Goal: Information Seeking & Learning: Find specific fact

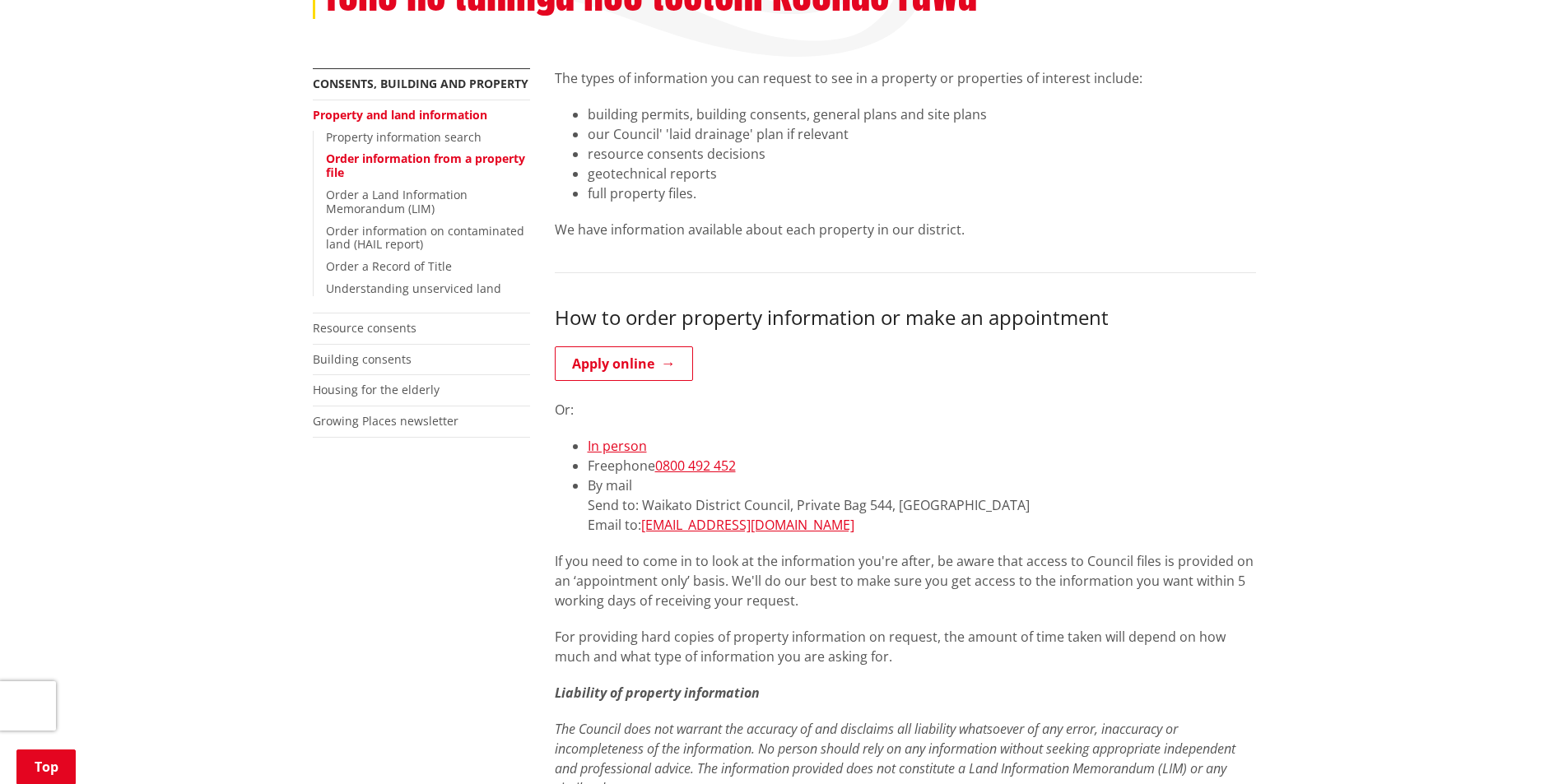
scroll to position [329, 0]
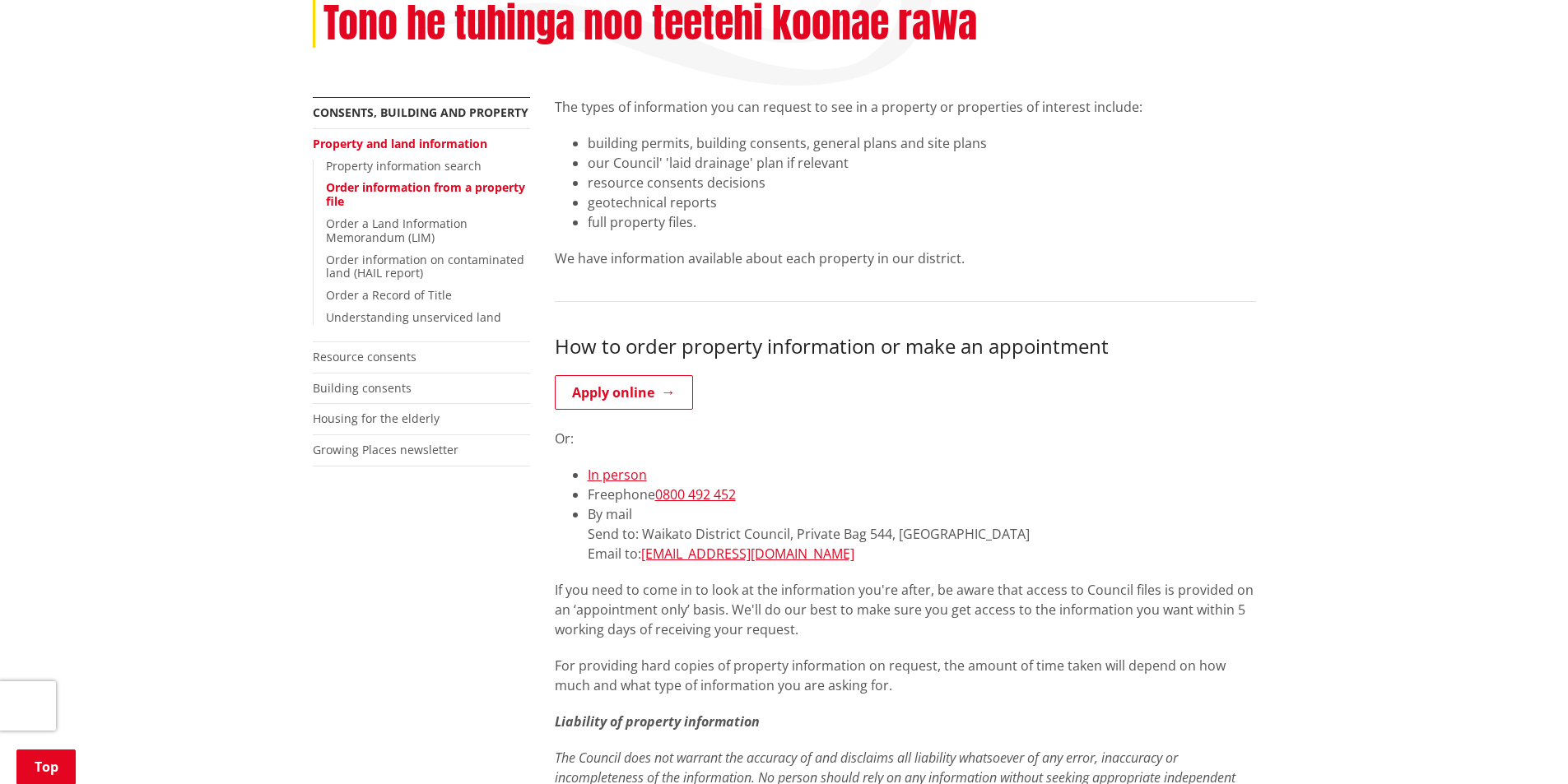
click at [404, 190] on link "Order information from a property file" at bounding box center [425, 194] width 199 height 29
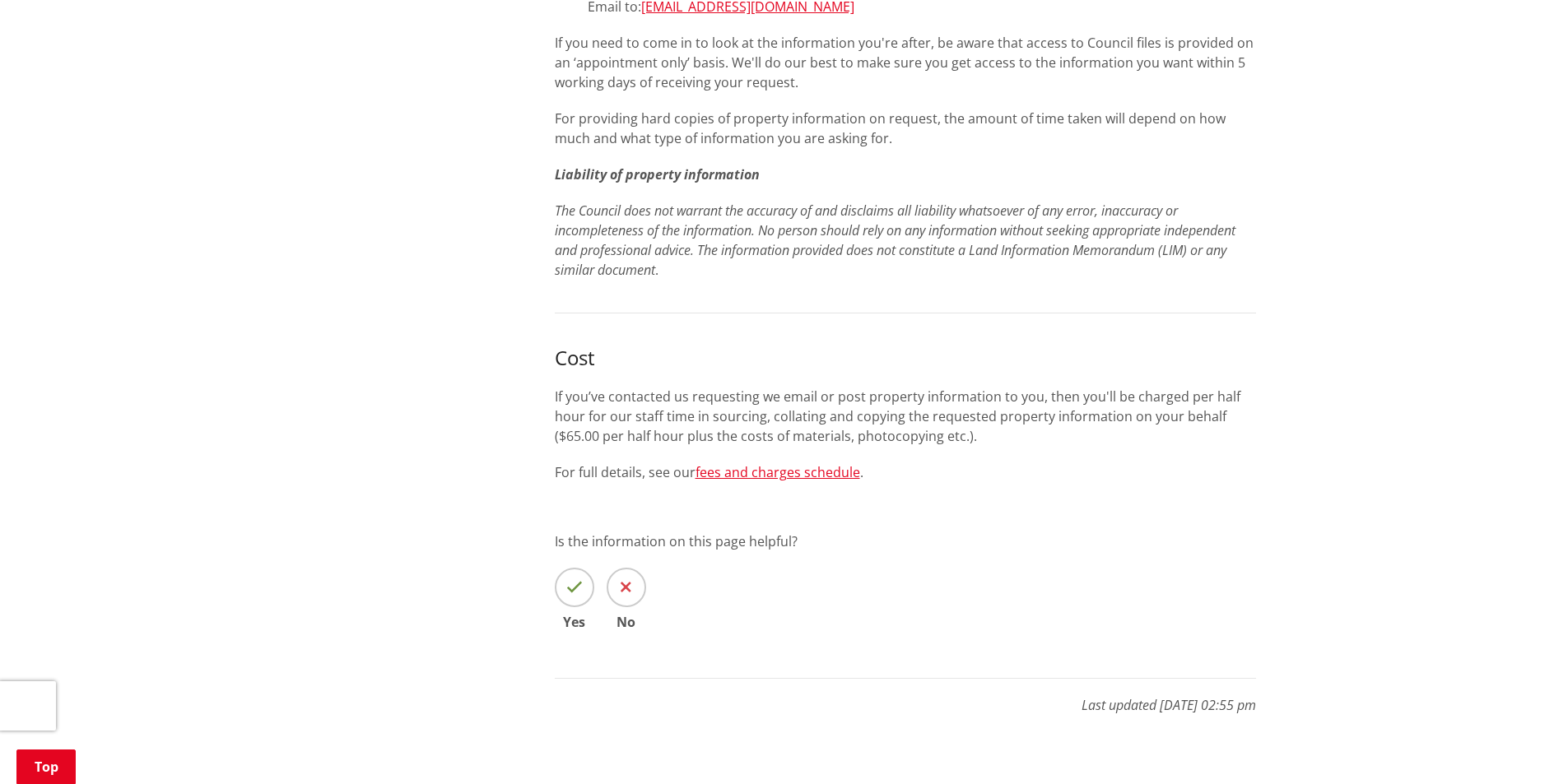
scroll to position [905, 0]
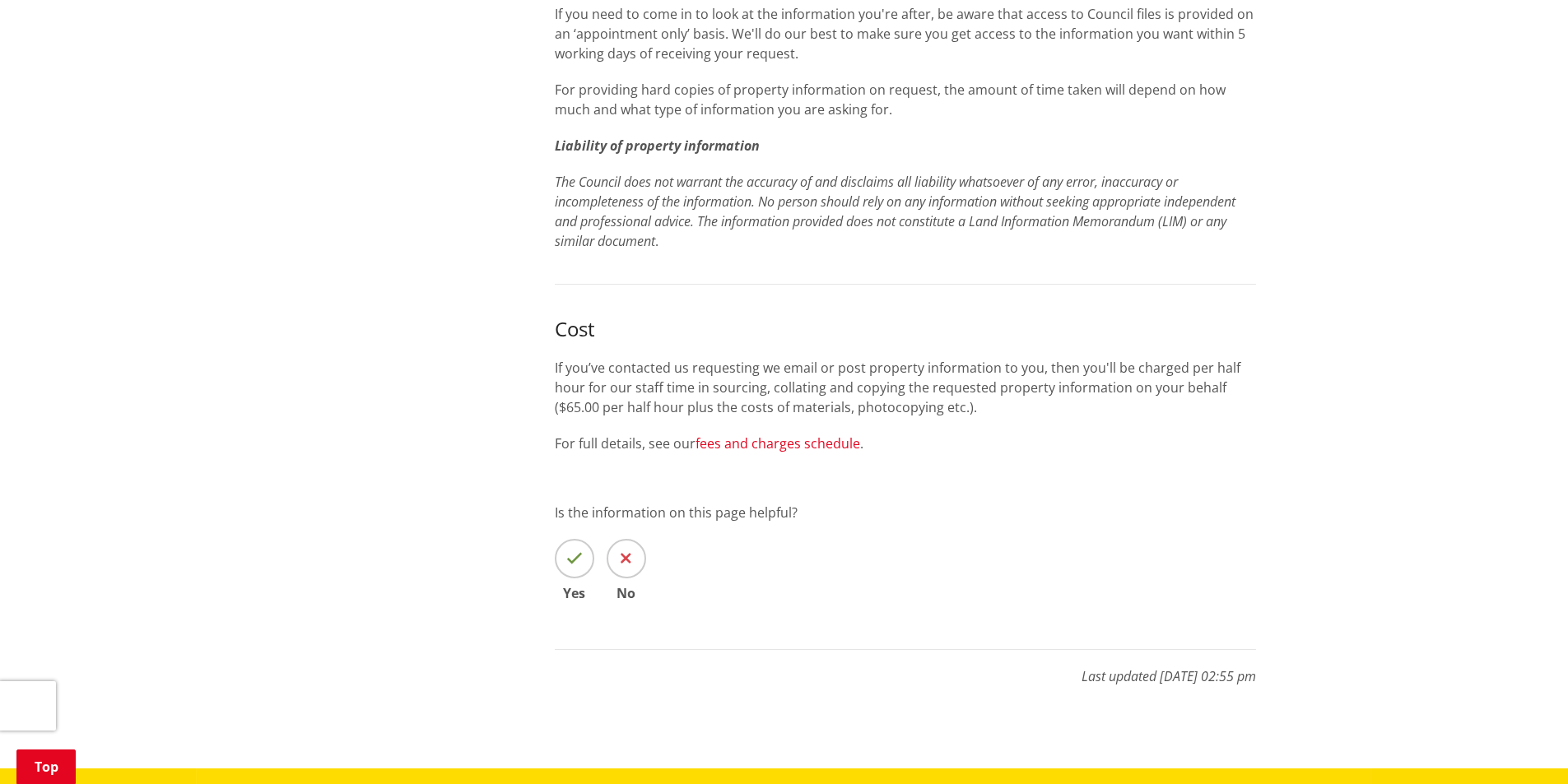
click at [756, 447] on link "fees and charges schedule" at bounding box center [777, 444] width 164 height 18
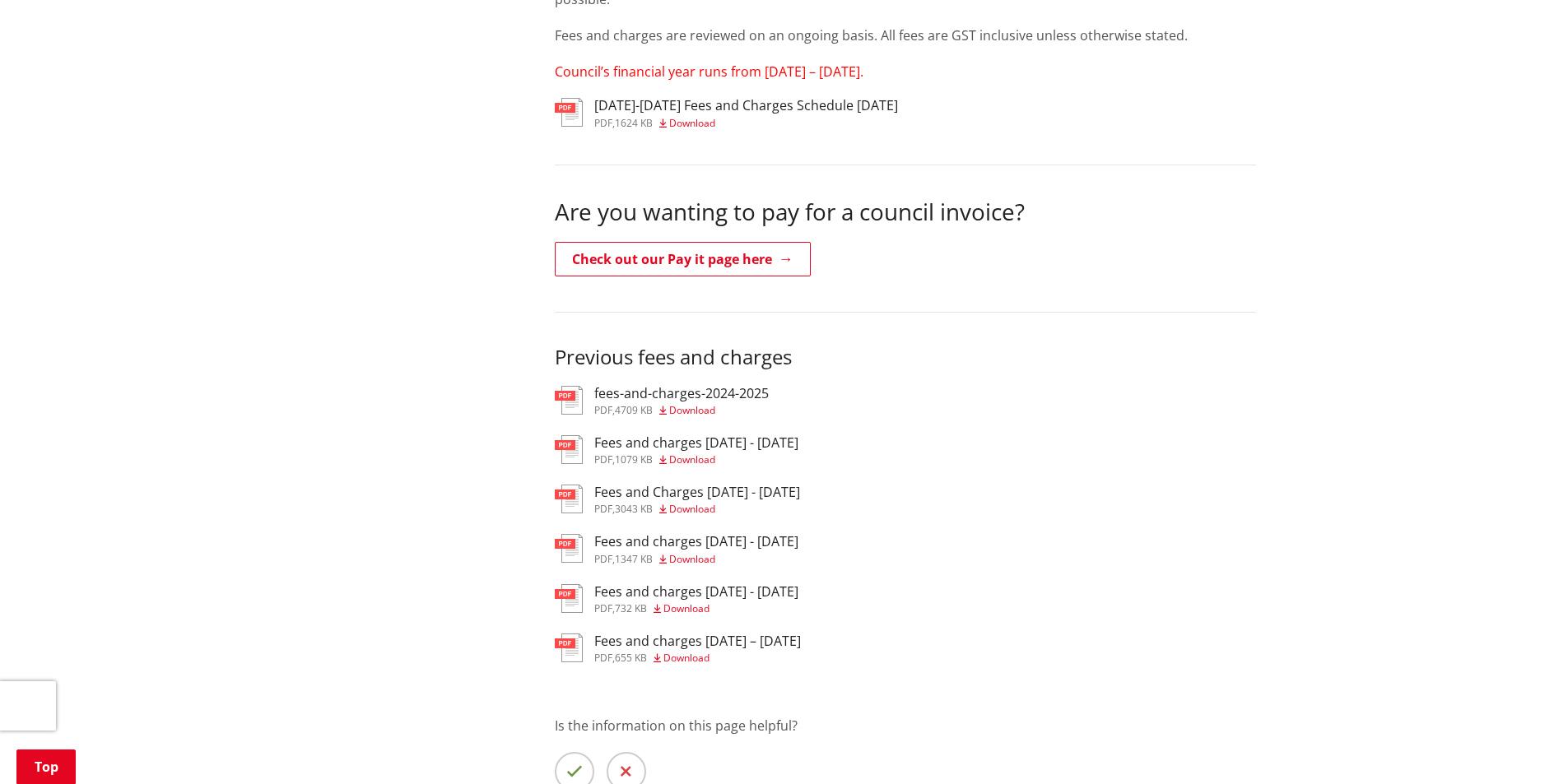
scroll to position [493, 0]
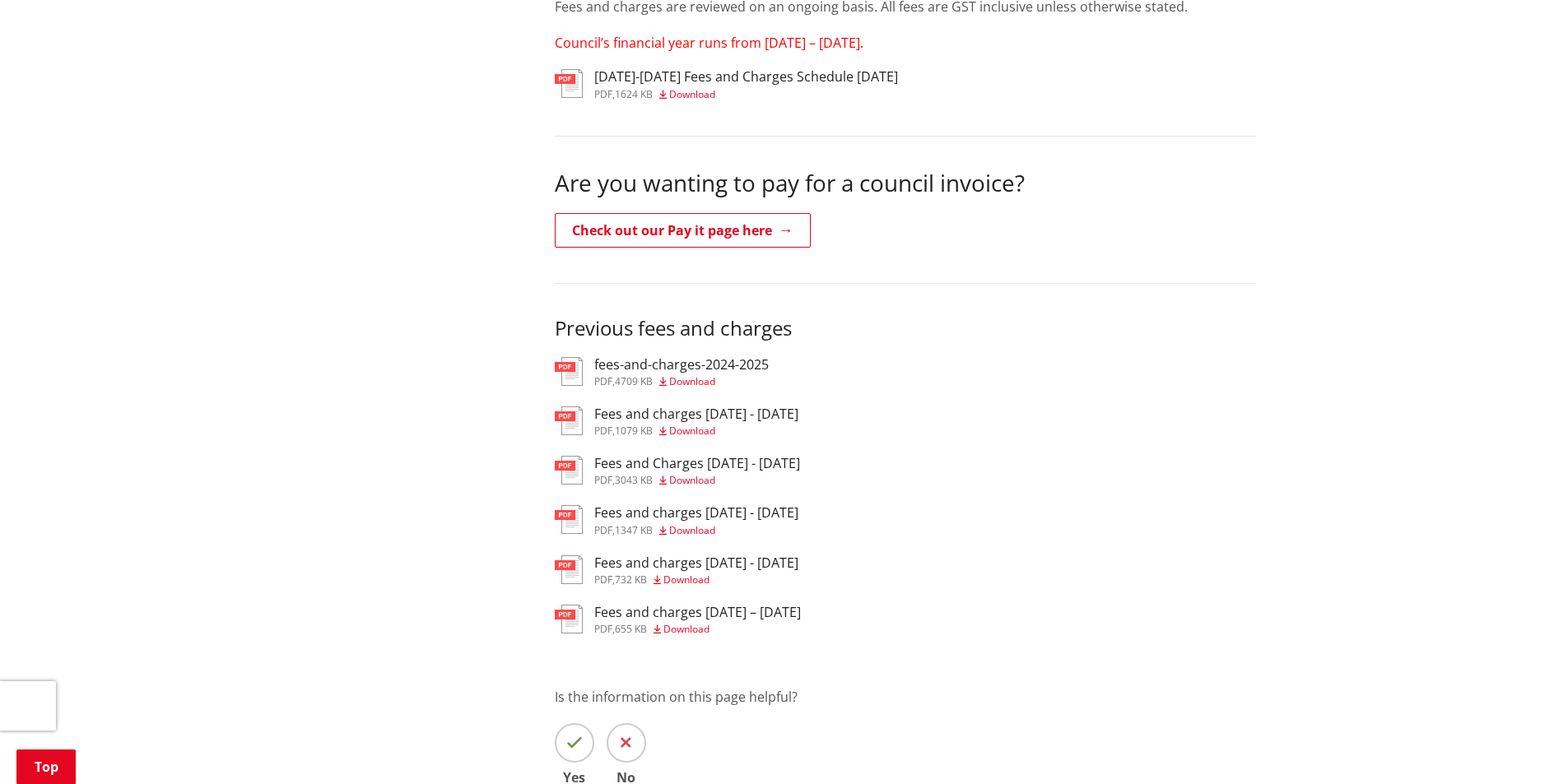
click at [638, 364] on h3 "fees-and-charges-2024-2025" at bounding box center [682, 364] width 174 height 16
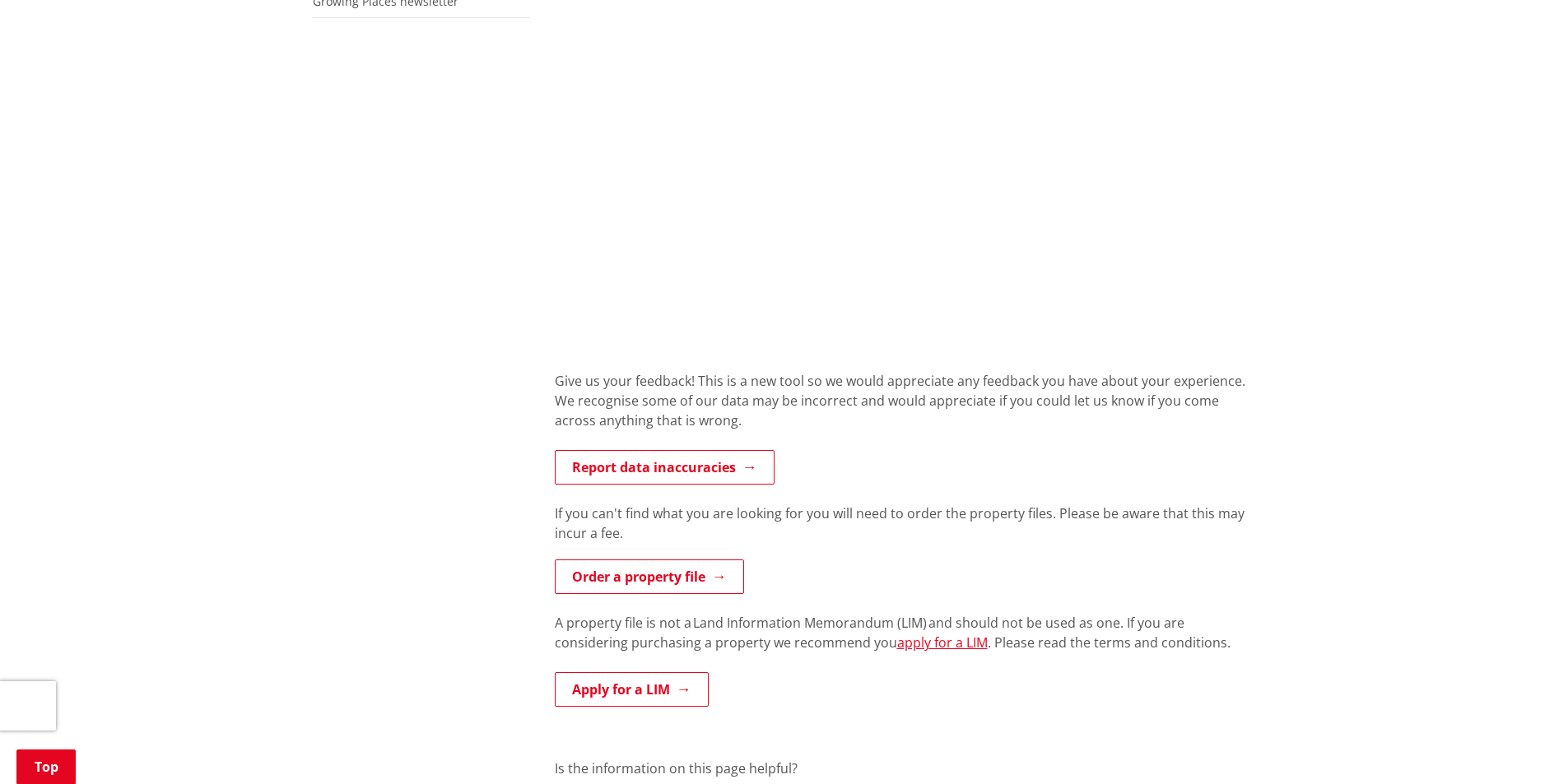
scroll to position [823, 0]
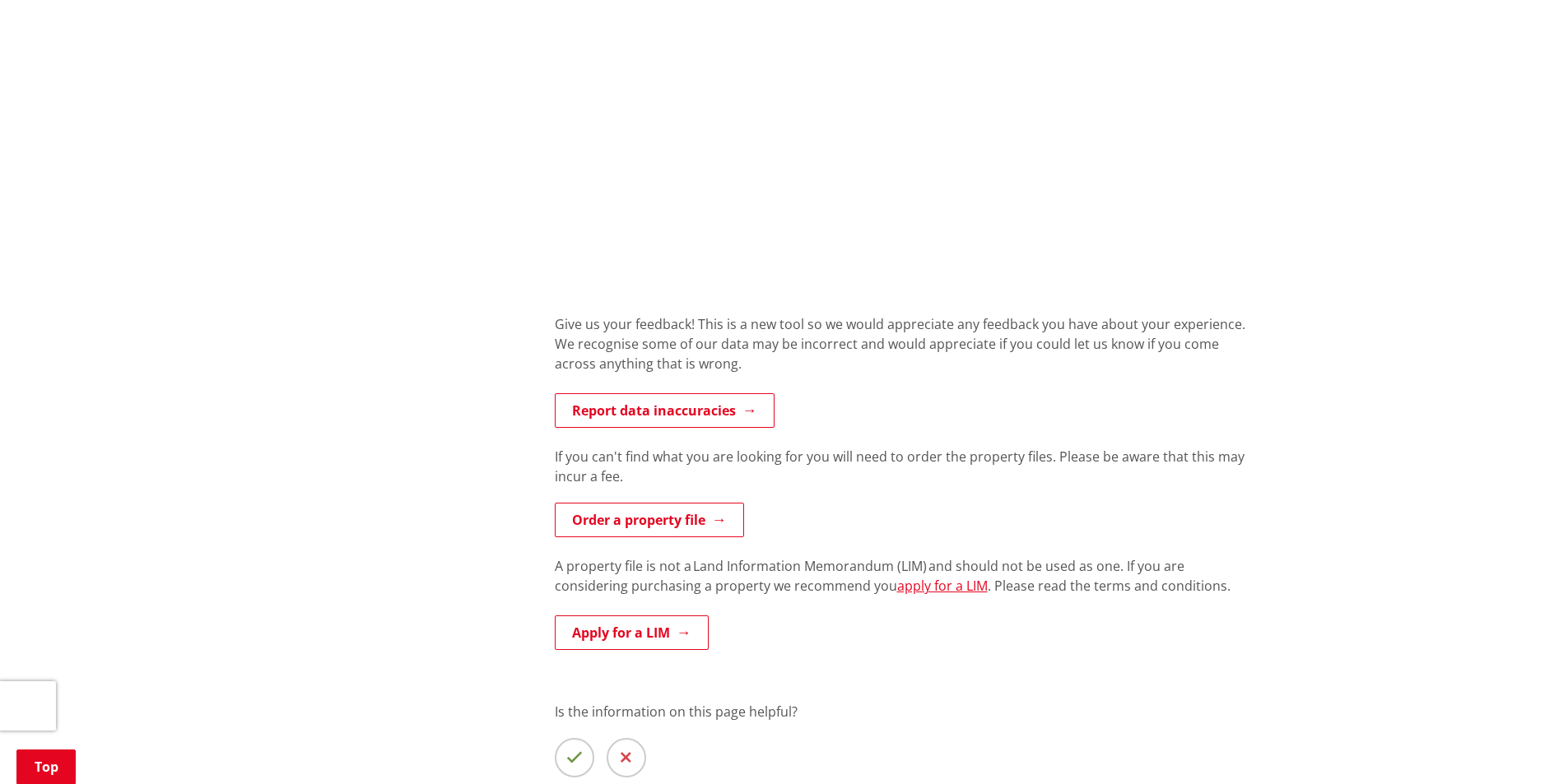
click at [1343, 61] on div "Home Services and facilities Consents, building and property Property and land …" at bounding box center [784, 177] width 1568 height 1580
click at [854, 397] on p "Report data inaccuracies" at bounding box center [906, 412] width 701 height 37
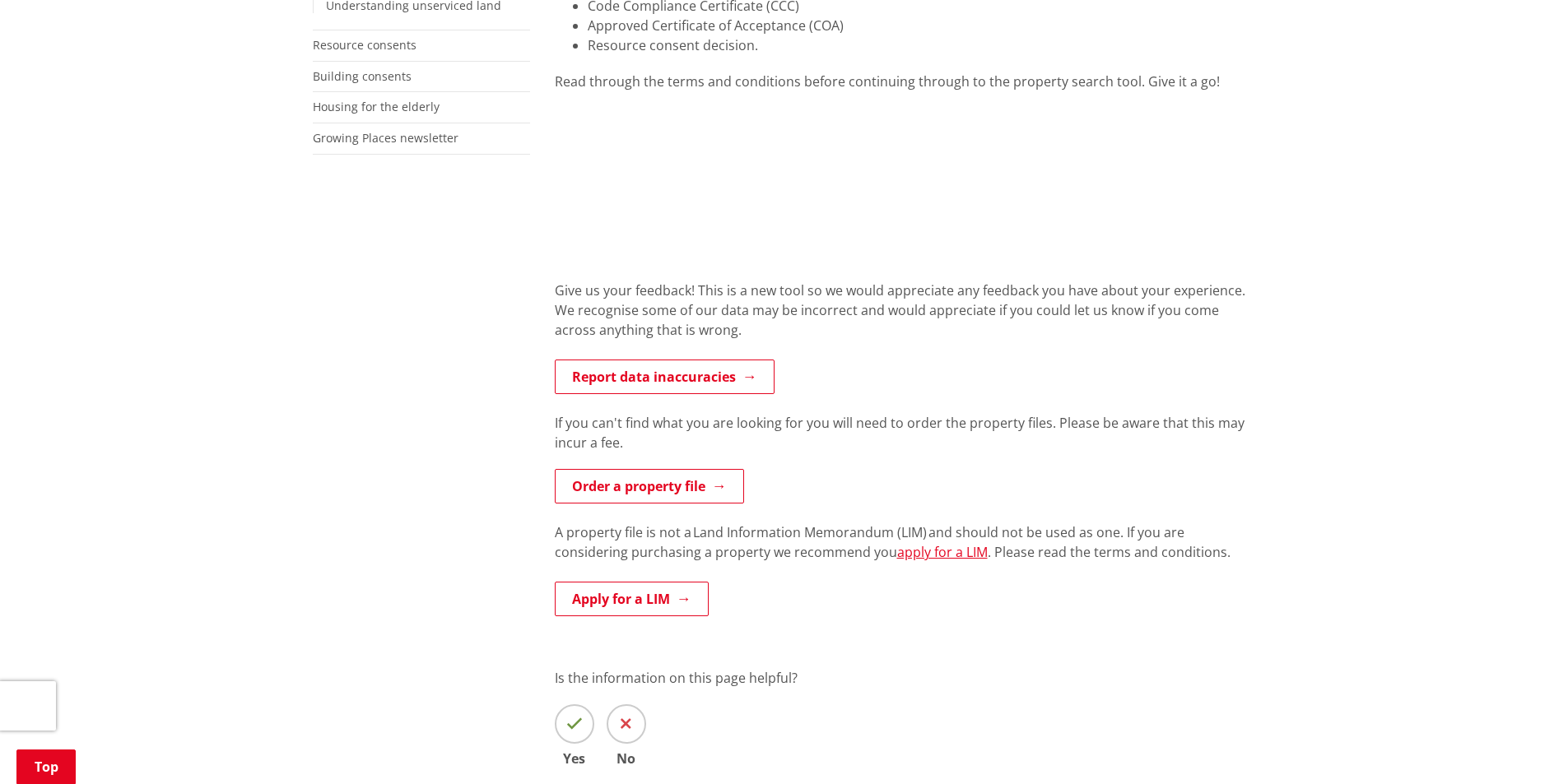
scroll to position [658, 0]
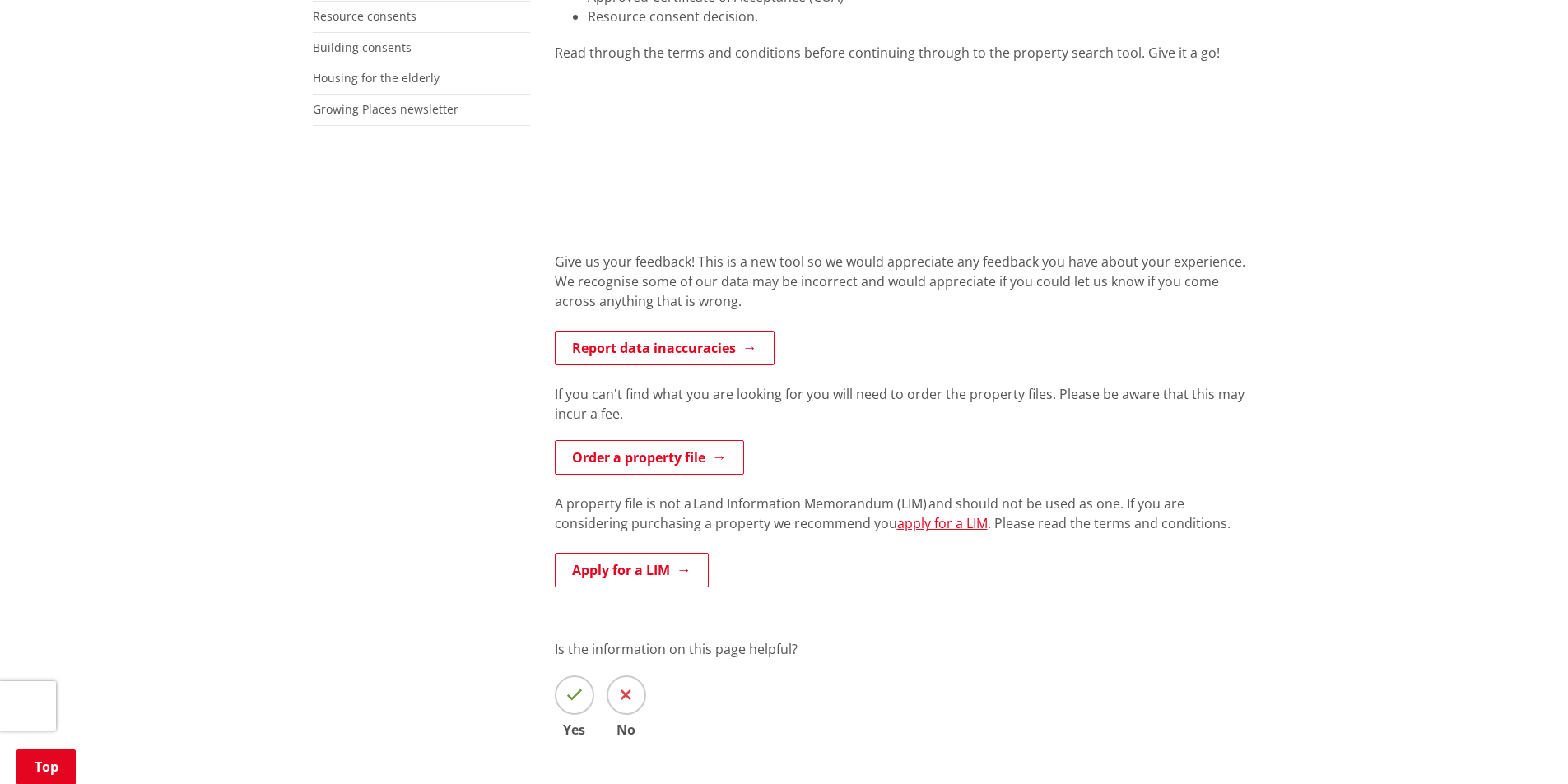
click at [1035, 668] on div "Is the information on this page helpful? Yes No" at bounding box center [906, 688] width 701 height 97
click at [1391, 55] on div "Home Services and facilities Consents, building and property Property and land …" at bounding box center [784, 228] width 1568 height 1353
